Goal: Information Seeking & Learning: Understand process/instructions

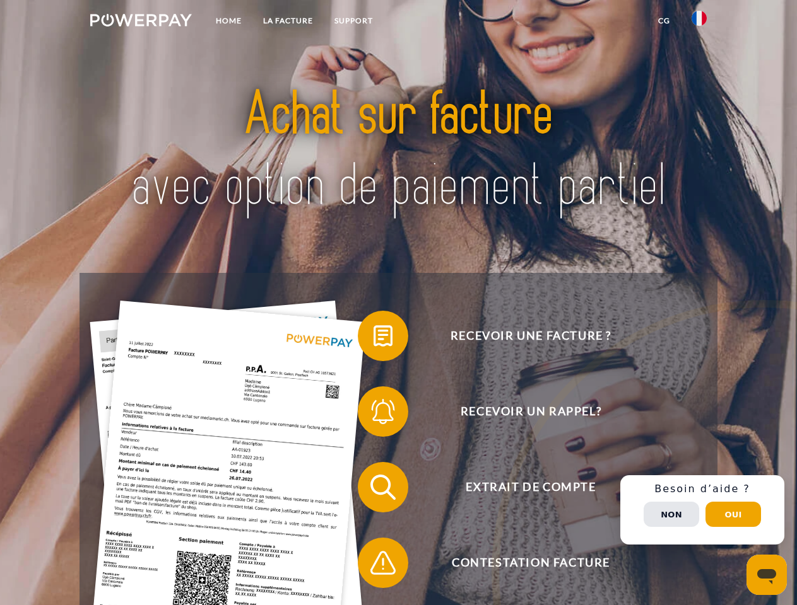
click at [141, 22] on img at bounding box center [141, 20] width 102 height 13
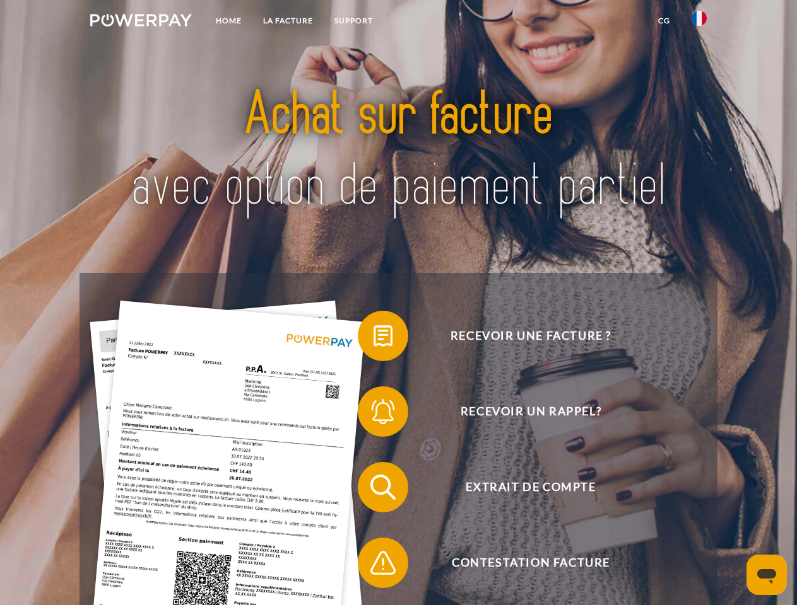
click at [699, 22] on img at bounding box center [698, 18] width 15 height 15
click at [664, 21] on link "CG" at bounding box center [663, 20] width 33 height 23
click at [373, 339] on span at bounding box center [363, 336] width 63 height 63
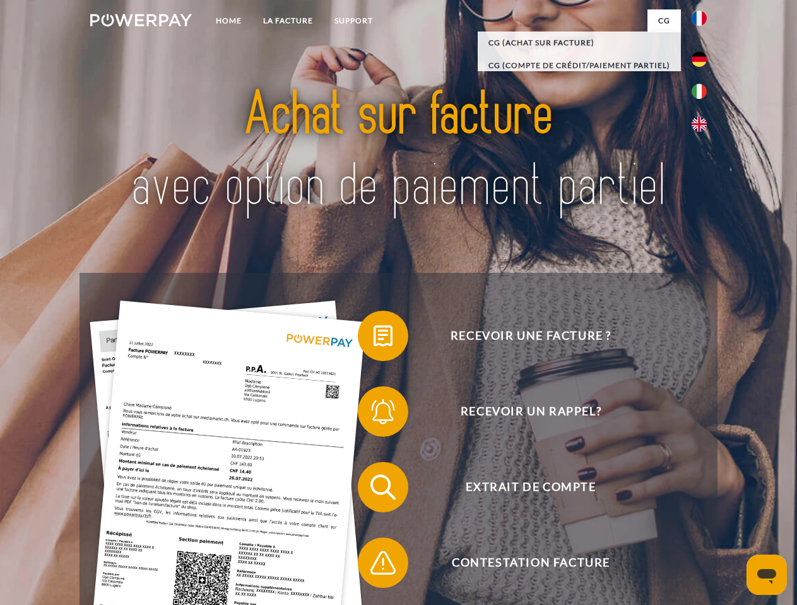
click at [373, 414] on span at bounding box center [363, 411] width 63 height 63
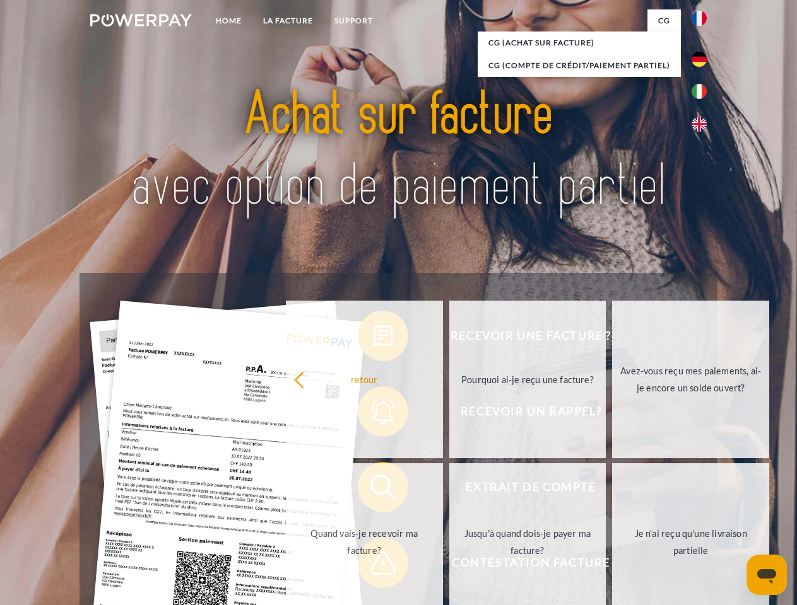
click at [449, 490] on link "Jusqu'à quand dois-je payer ma facture?" at bounding box center [527, 543] width 157 height 158
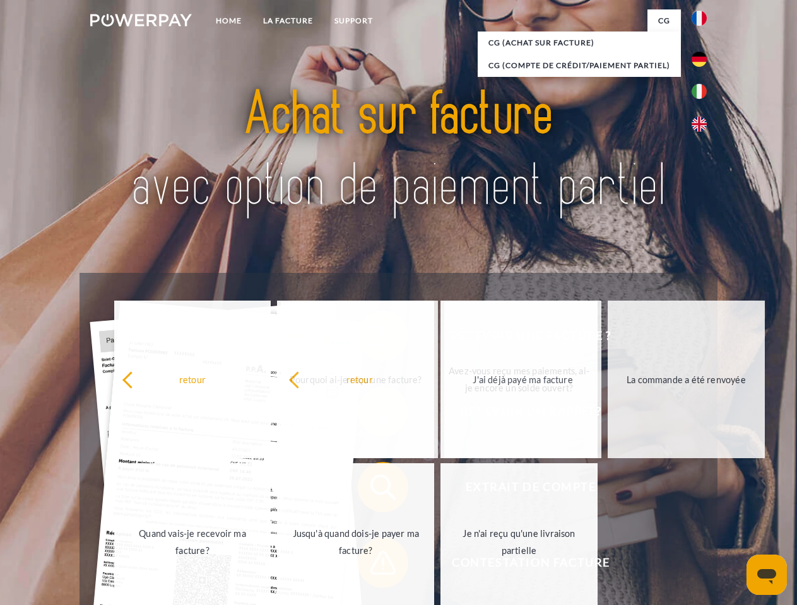
click at [373, 566] on span at bounding box center [363, 563] width 63 height 63
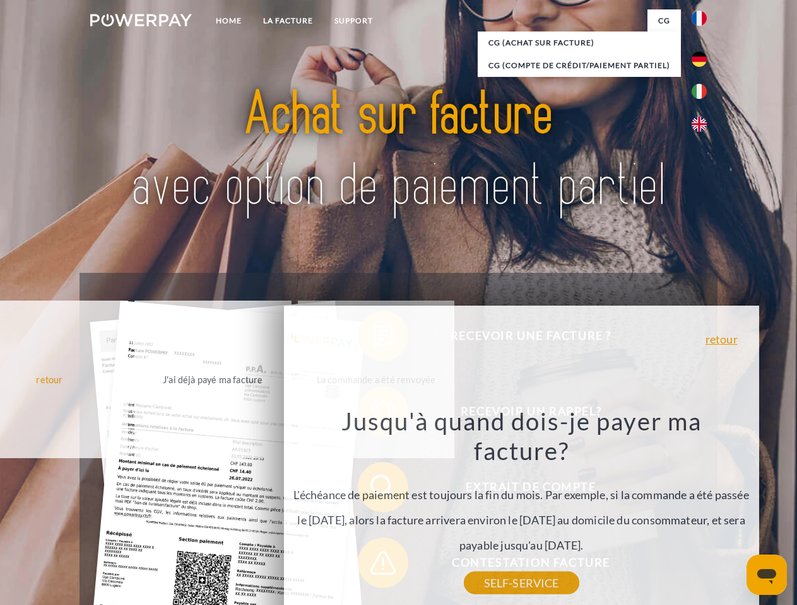
click at [702, 510] on div "Recevoir une facture ? Recevoir un rappel? Extrait de compte retour" at bounding box center [397, 525] width 637 height 505
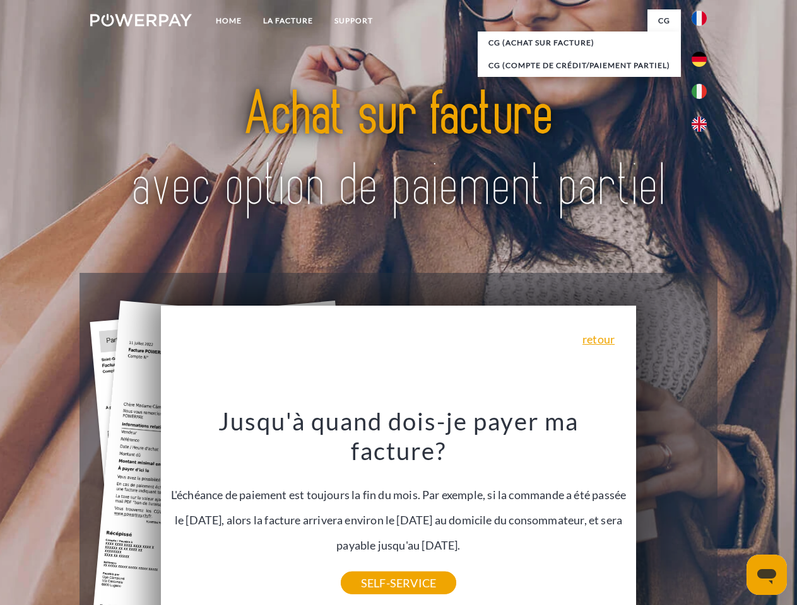
click at [671, 513] on span "Extrait de compte" at bounding box center [530, 487] width 309 height 50
click at [733, 515] on header "Home LA FACTURE Support" at bounding box center [398, 435] width 797 height 871
